Goal: Navigation & Orientation: Find specific page/section

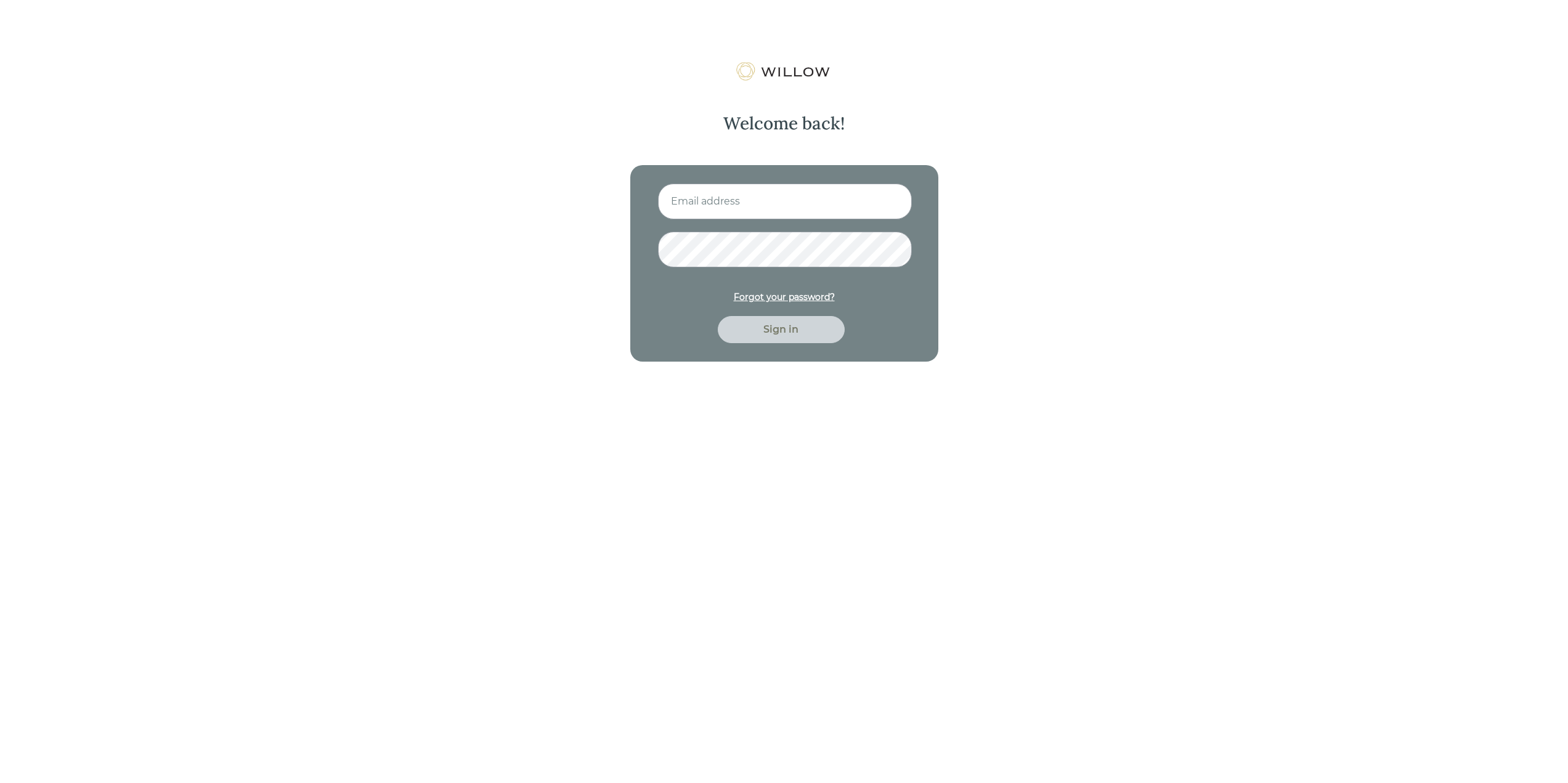
type input "[EMAIL_ADDRESS][DOMAIN_NAME]"
click at [787, 328] on div "Sign in" at bounding box center [781, 329] width 98 height 15
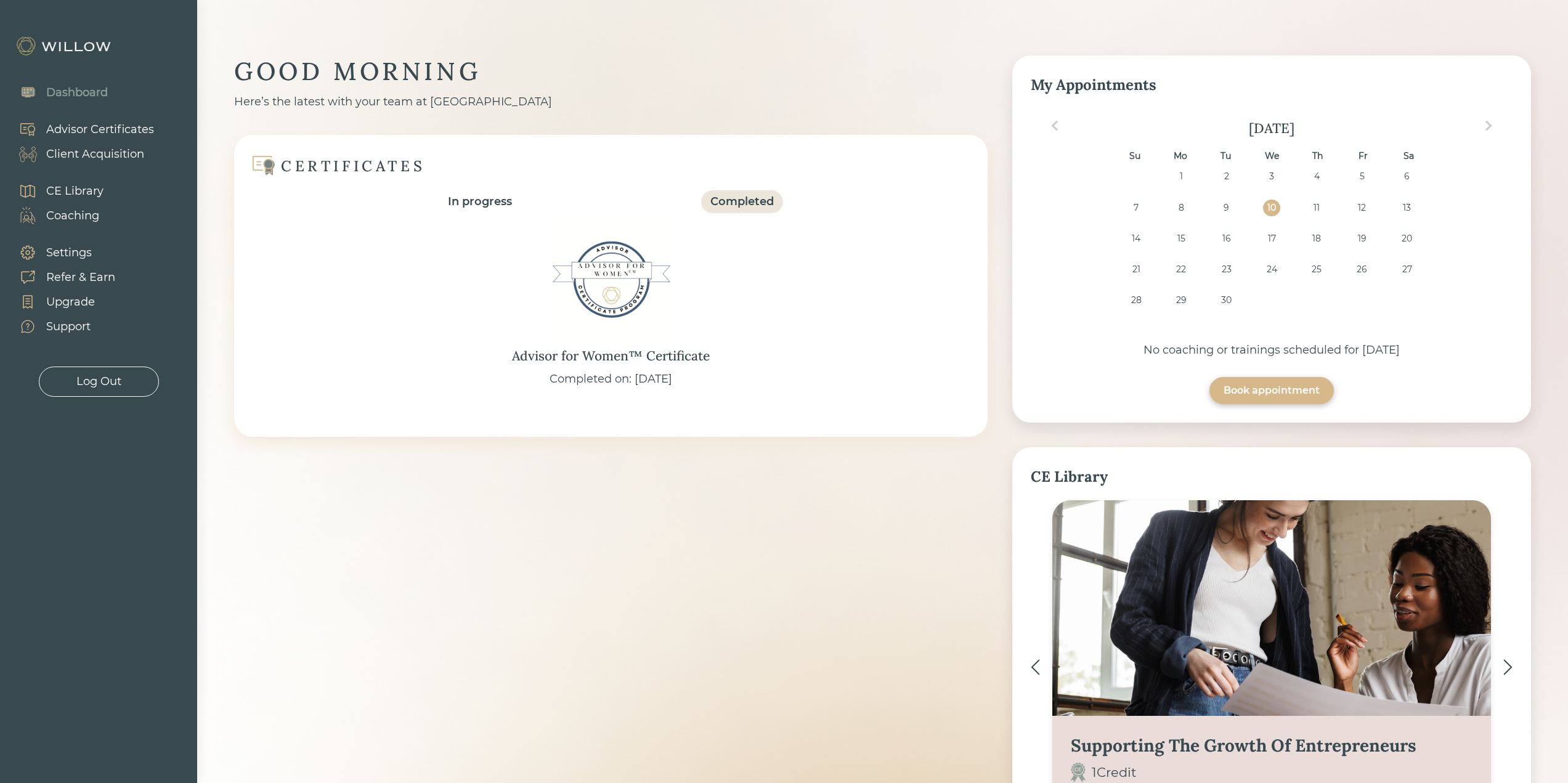
click at [100, 153] on div "Client Acquisition" at bounding box center [96, 154] width 98 height 17
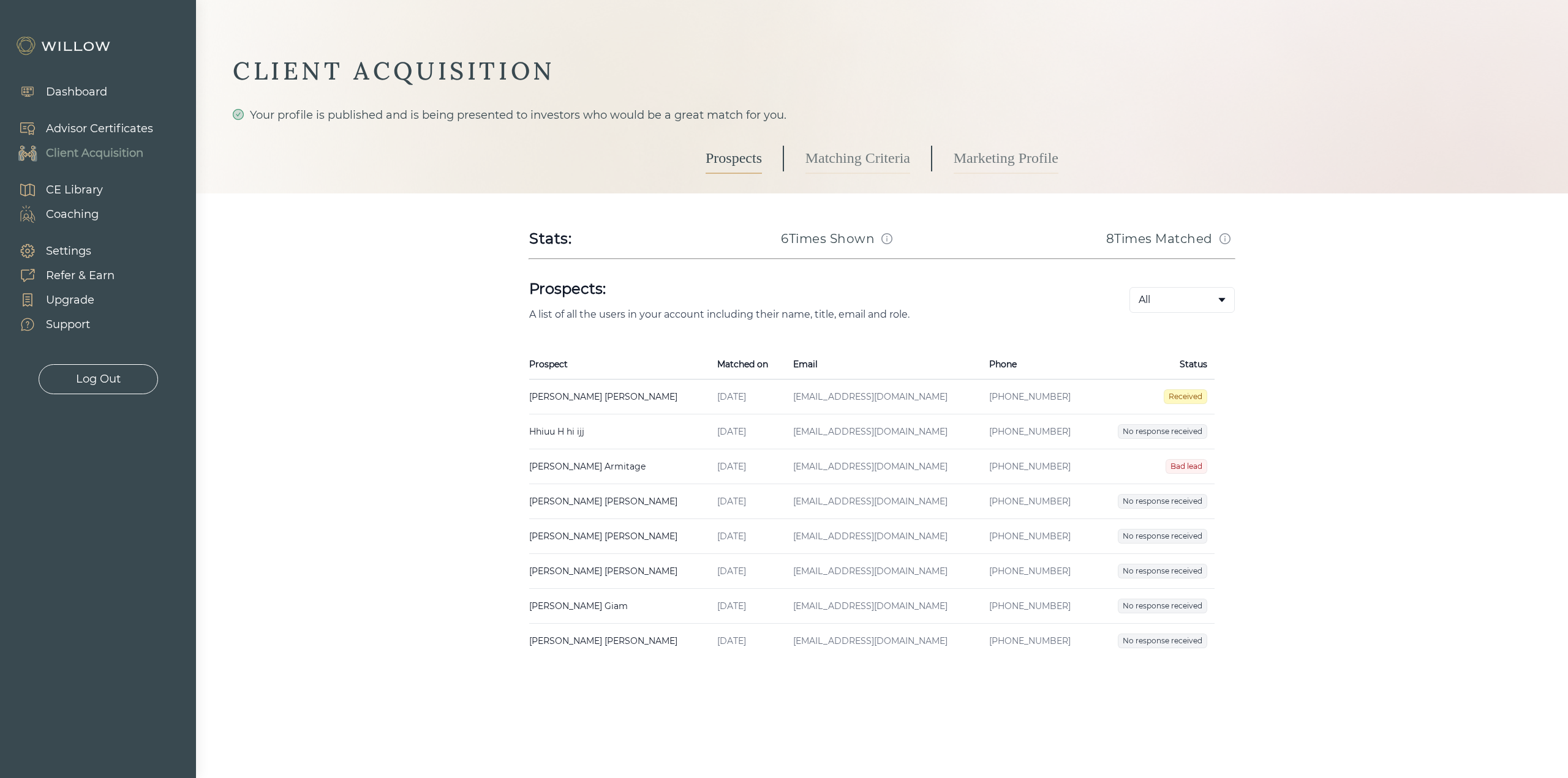
click at [102, 377] on div "Log Out" at bounding box center [98, 380] width 45 height 17
